Goal: Task Accomplishment & Management: Manage account settings

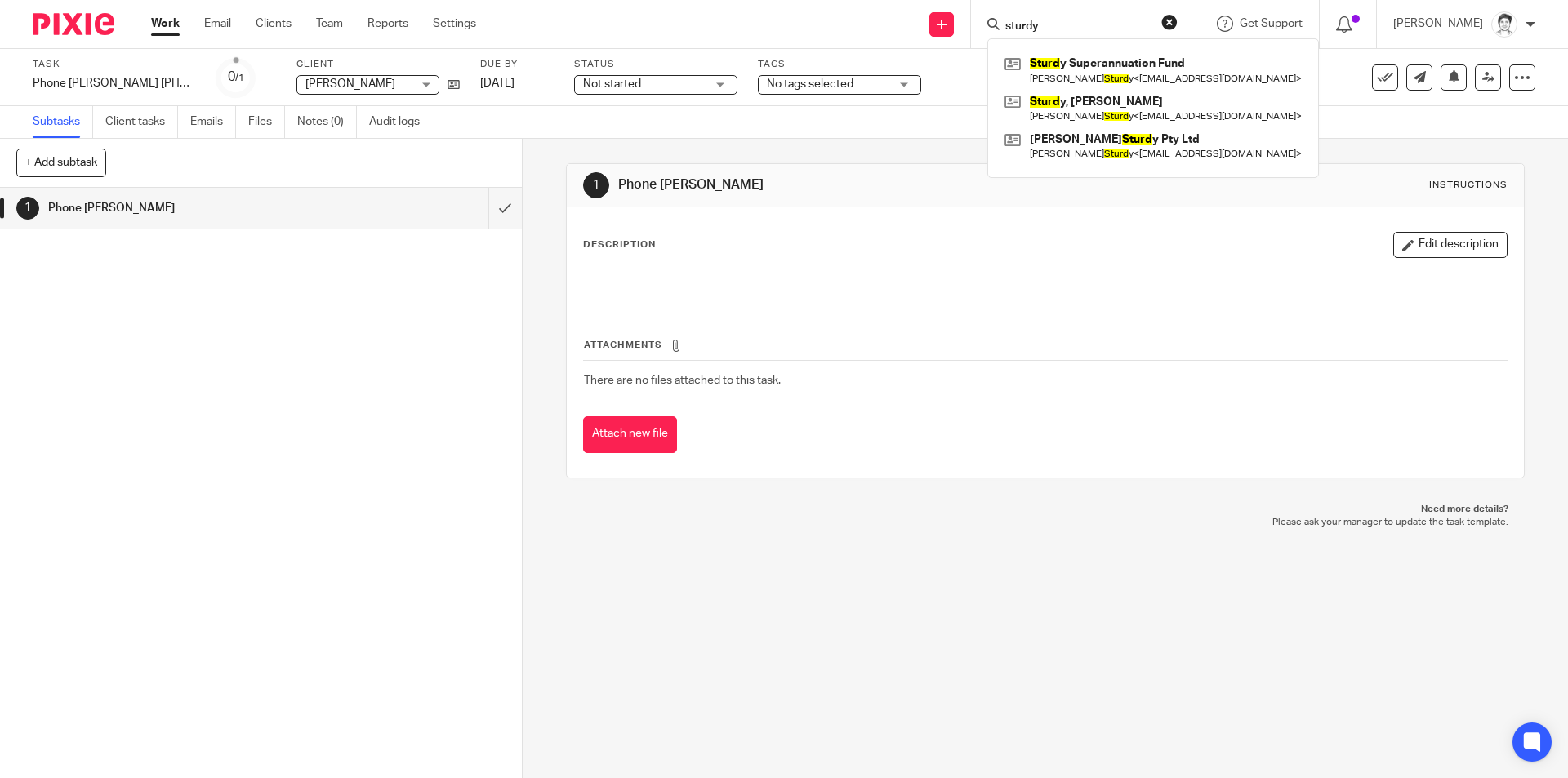
type input "sturdy"
click button "submit" at bounding box center [0, 0] width 0 height 0
click at [1138, 102] on link at bounding box center [1153, 108] width 306 height 38
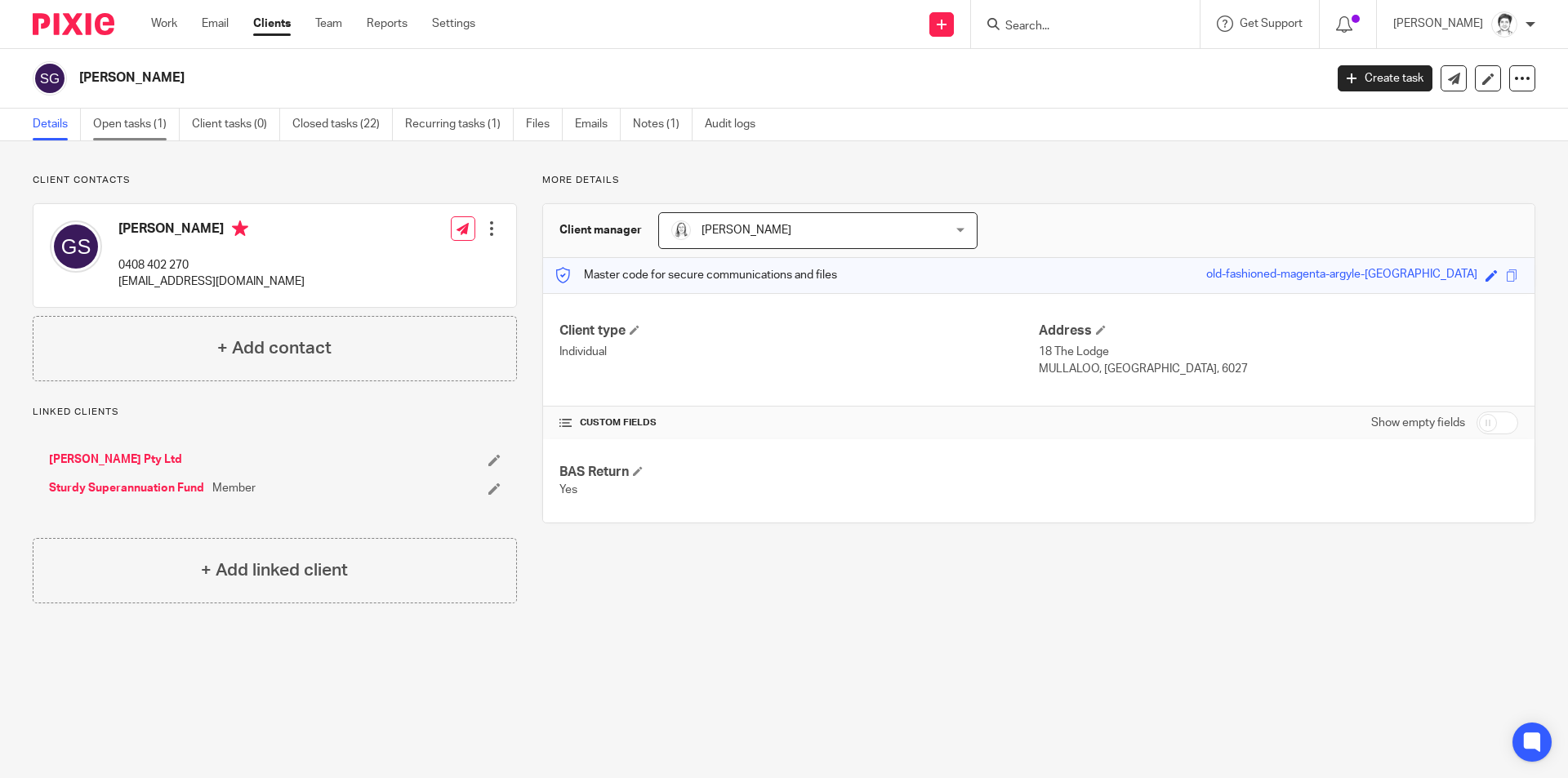
click at [135, 125] on link "Open tasks (1)" at bounding box center [136, 124] width 86 height 32
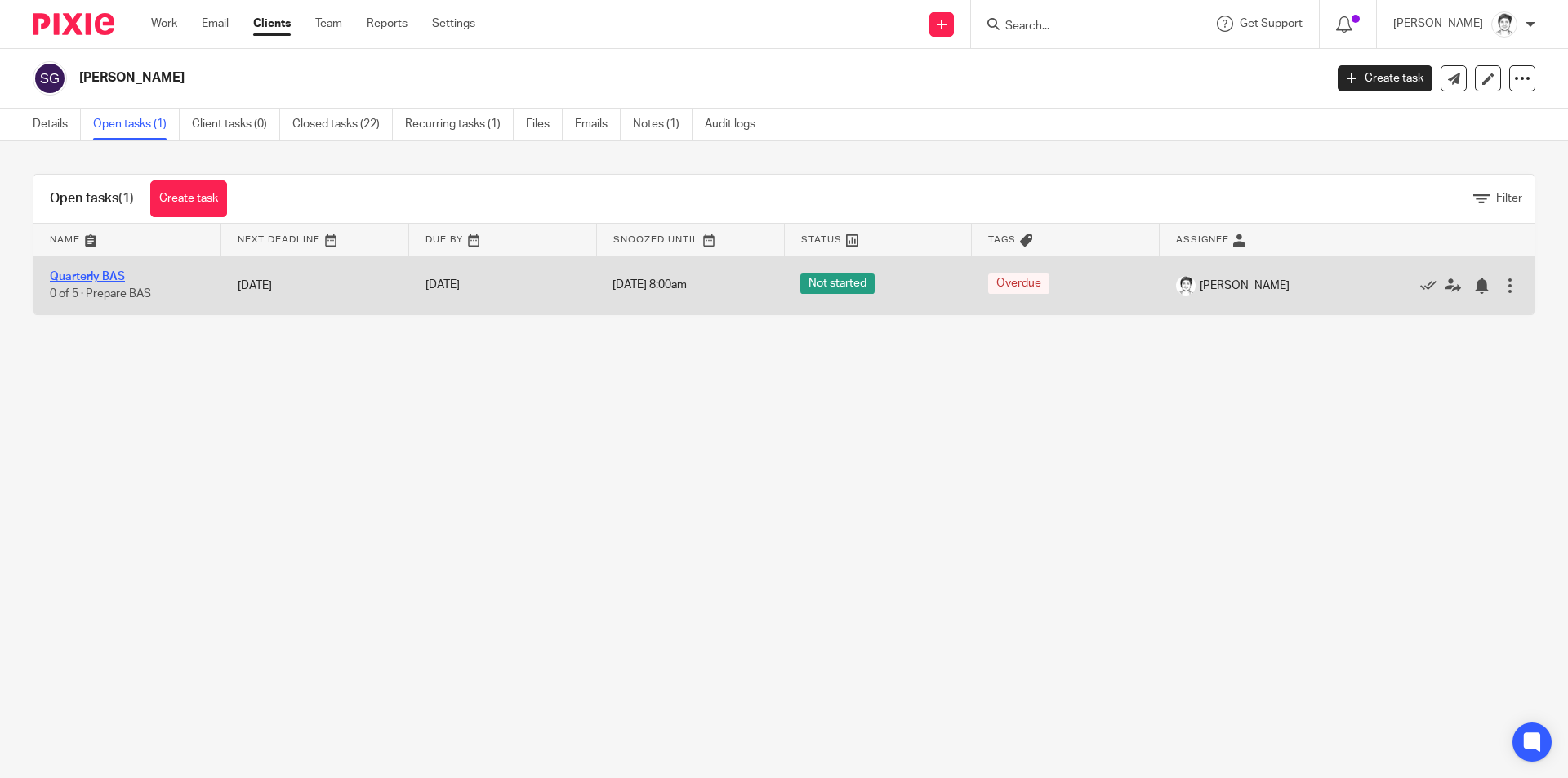
click at [74, 282] on link "Quarterly BAS" at bounding box center [87, 276] width 75 height 11
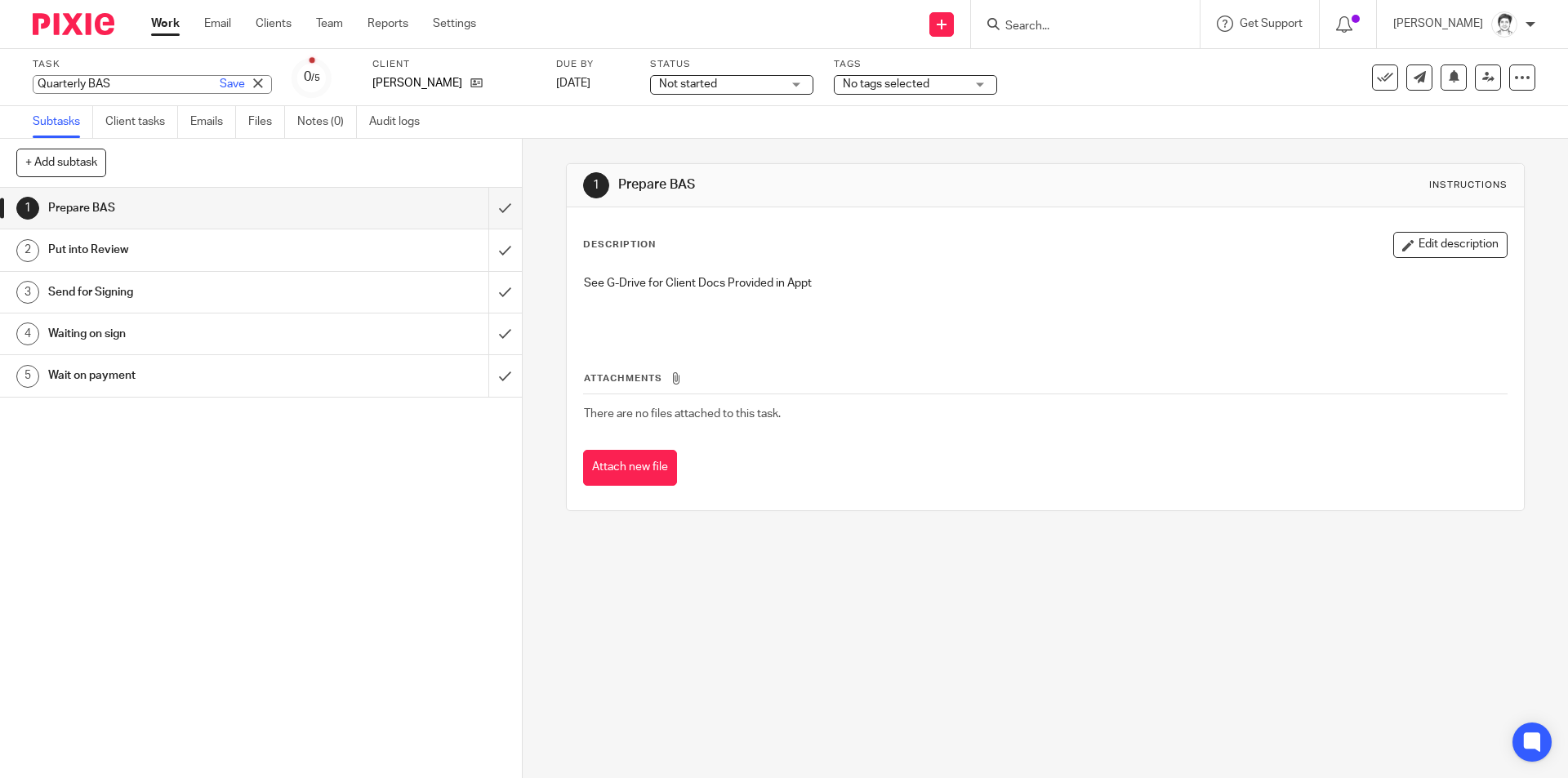
click at [86, 84] on input "Quarterly BAS" at bounding box center [152, 84] width 239 height 18
drag, startPoint x: 82, startPoint y: 83, endPoint x: 0, endPoint y: 84, distance: 82.0
click at [0, 89] on div "Task Quarterly BAS Save Quarterly BAS 0 /5 Client Sturdy, Gary Due by 3 Jul 202…" at bounding box center [784, 77] width 1568 height 57
type input "2025 Q4 BAS"
click at [220, 87] on link "Save" at bounding box center [232, 84] width 26 height 17
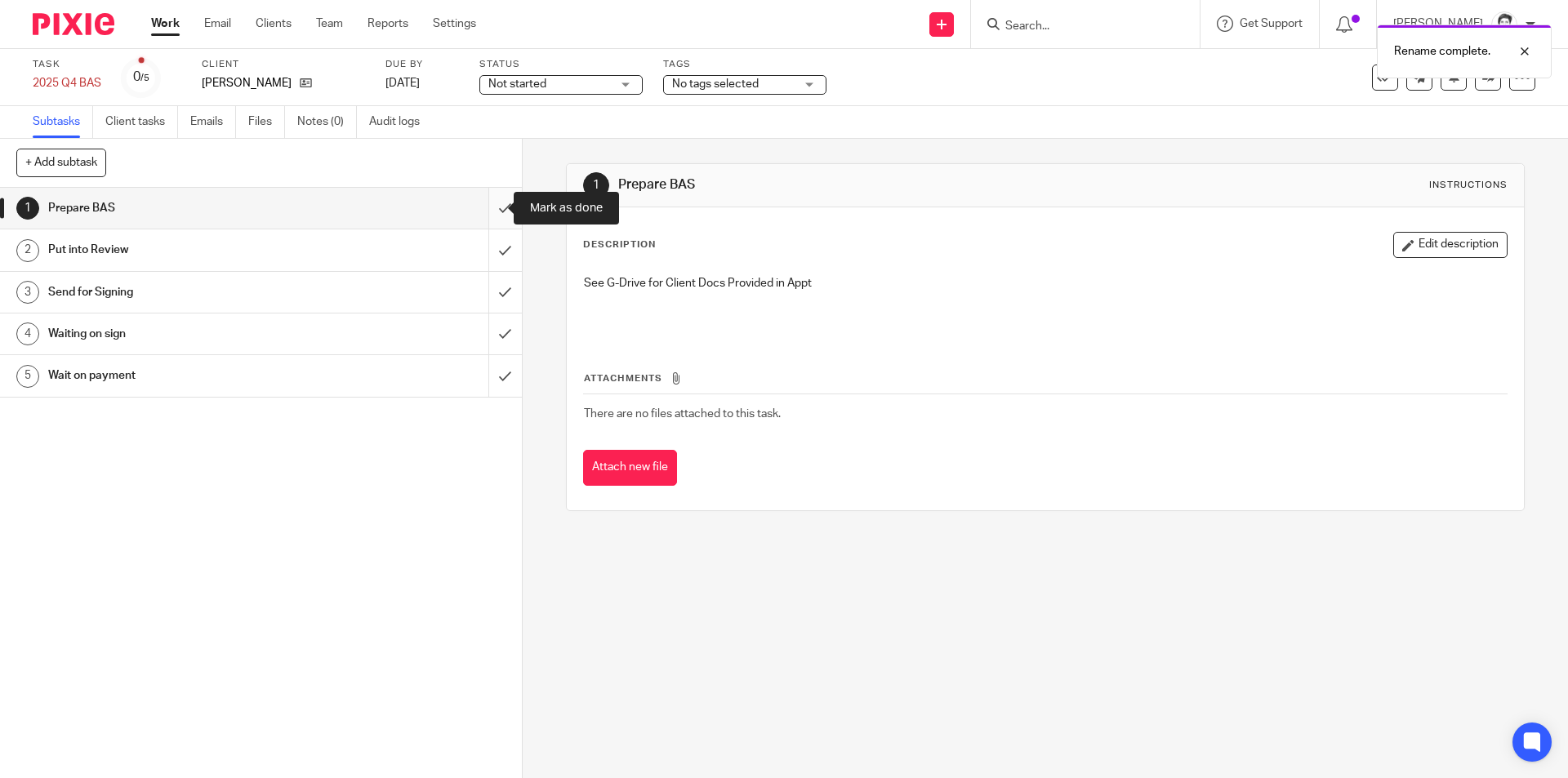
click at [497, 204] on input "submit" at bounding box center [261, 208] width 522 height 40
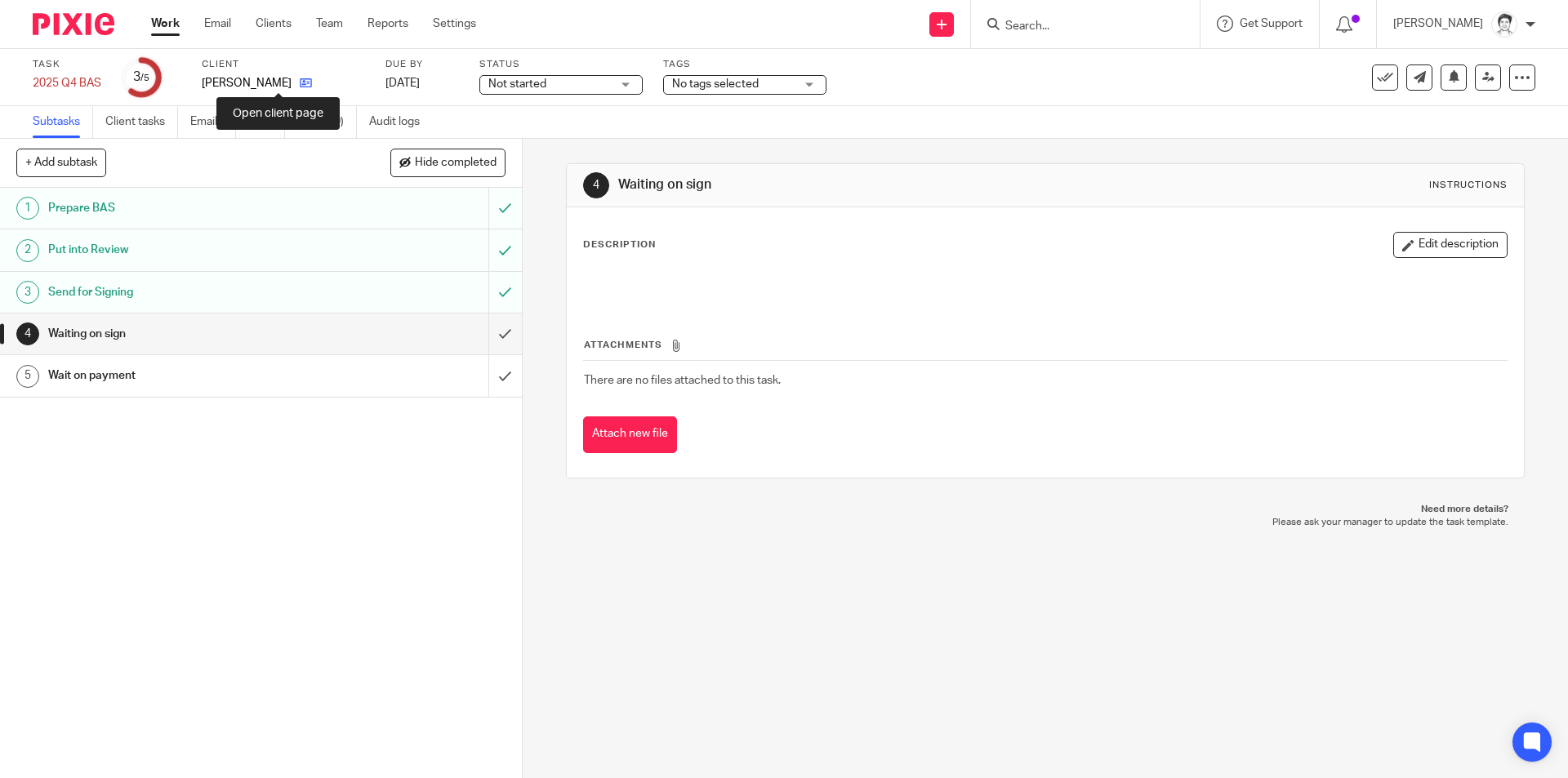
click at [300, 84] on icon at bounding box center [306, 83] width 12 height 12
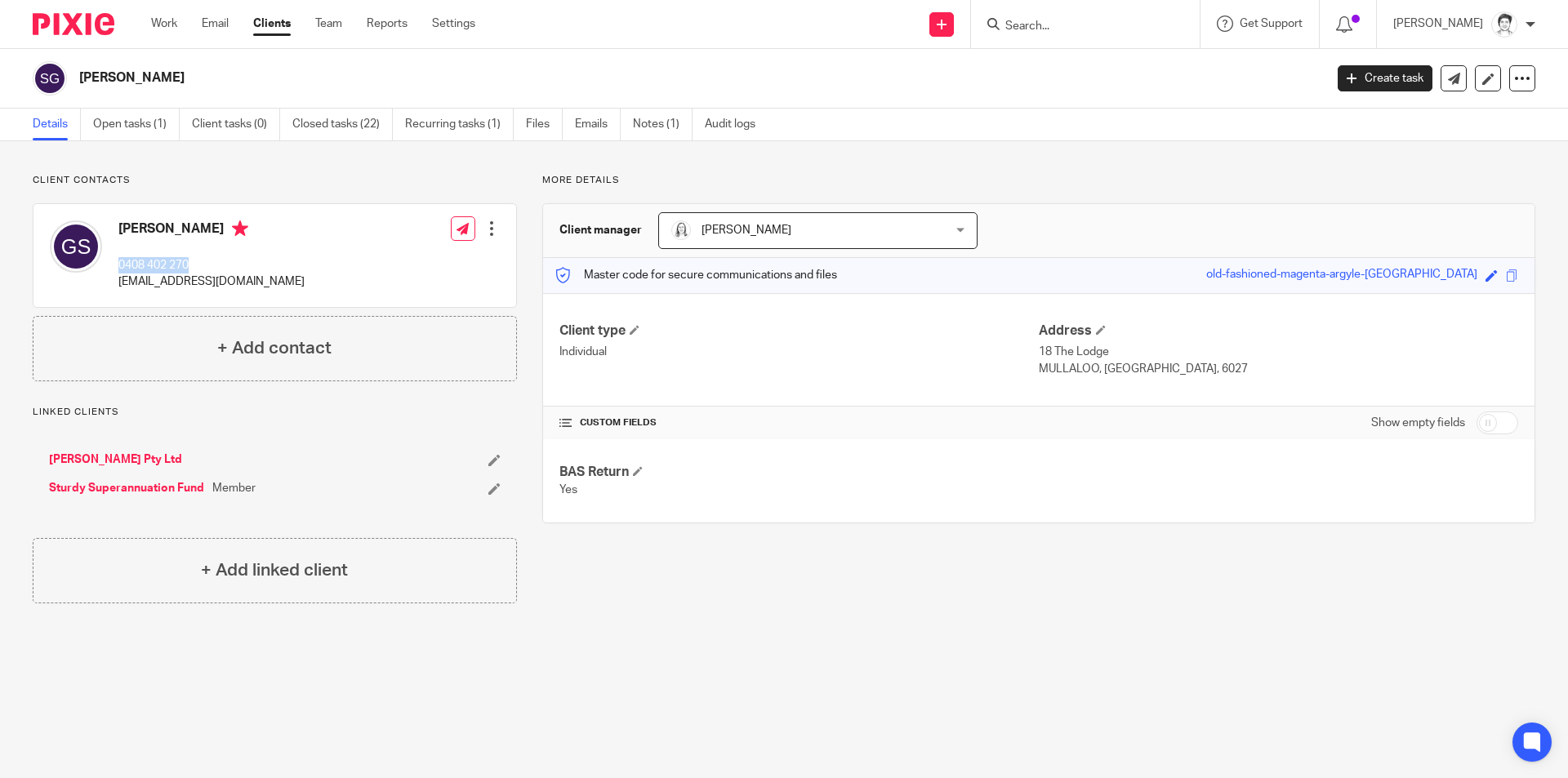
click at [191, 262] on div "[PERSON_NAME] 0408 402 270 [EMAIL_ADDRESS][DOMAIN_NAME]" at bounding box center [177, 255] width 254 height 86
drag, startPoint x: 113, startPoint y: 288, endPoint x: 238, endPoint y: 289, distance: 125.0
click at [238, 289] on div "[PERSON_NAME] 0408 402 270 [EMAIL_ADDRESS][DOMAIN_NAME]" at bounding box center [177, 255] width 254 height 86
copy p "[EMAIL_ADDRESS][DOMAIN_NAME]"
